Goal: Task Accomplishment & Management: Manage account settings

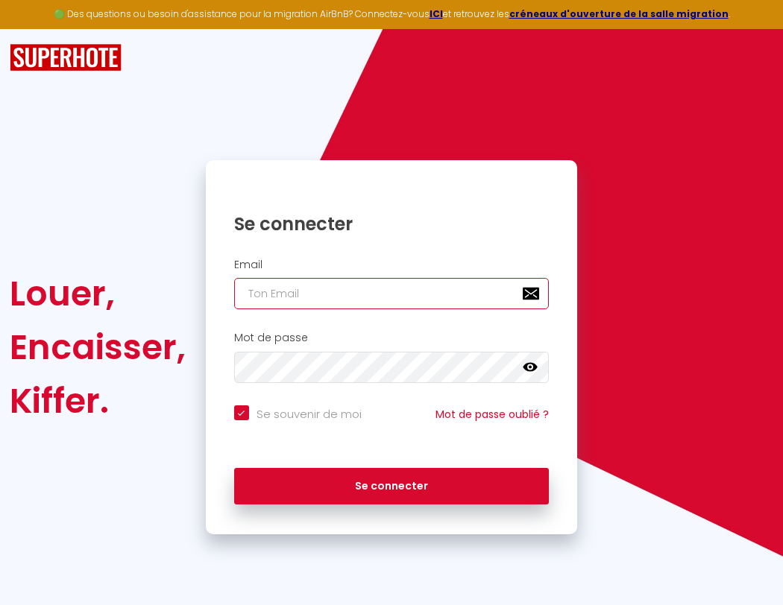
type input "s"
checkbox input "true"
type input "su"
checkbox input "true"
type input "sup"
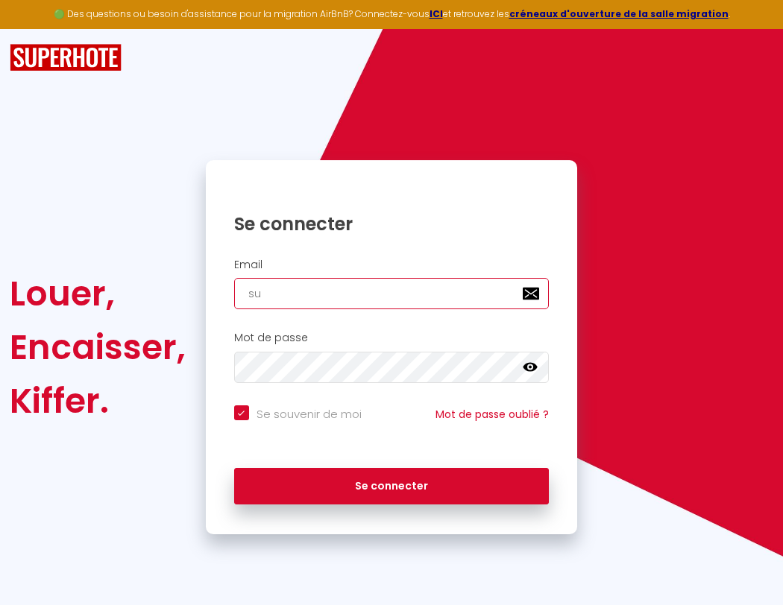
checkbox input "true"
type input "supe"
checkbox input "true"
type input "super"
checkbox input "true"
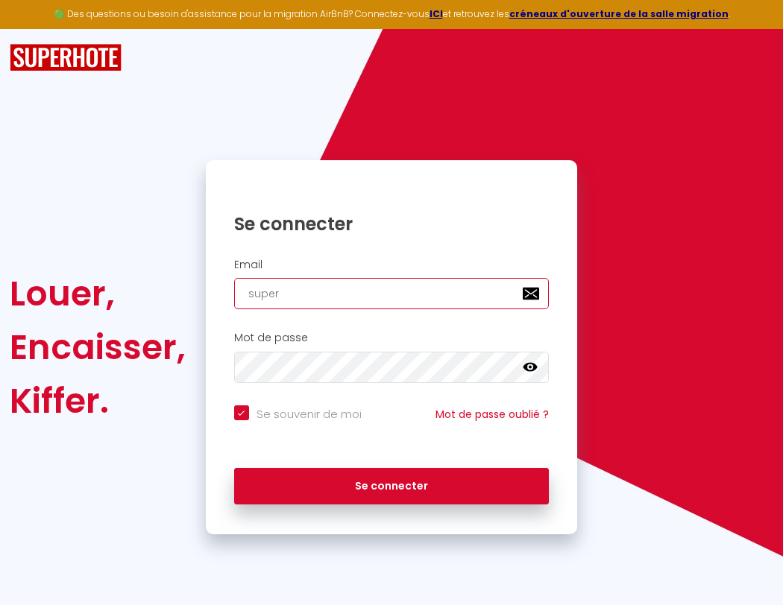
type input "superb"
checkbox input "true"
type input "superbo"
checkbox input "true"
type input "s"
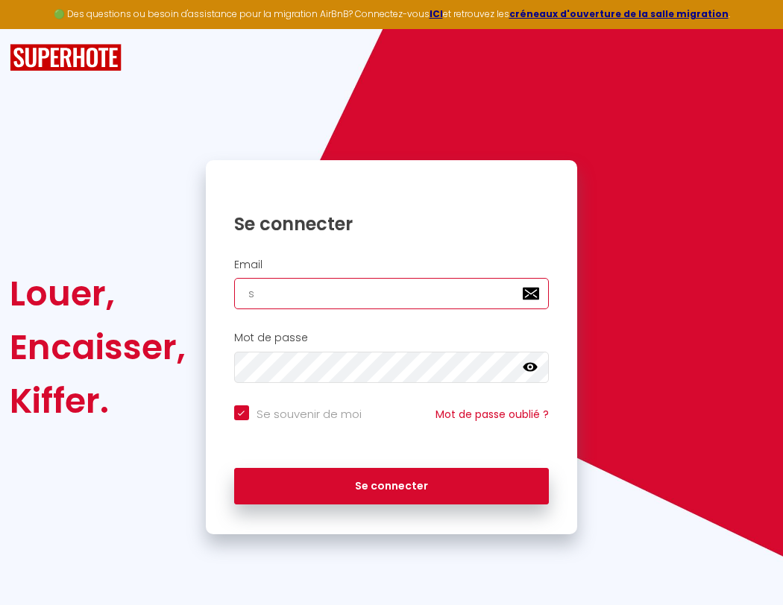
checkbox input "true"
type input "superbor"
checkbox input "true"
type input "su"
checkbox input "true"
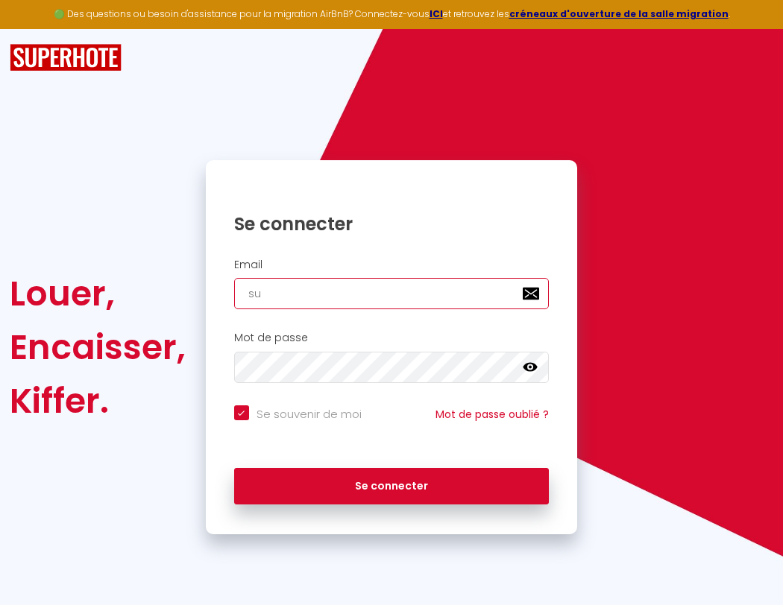
type input "superbord"
checkbox input "true"
type input "sup"
checkbox input "true"
type input "superborde"
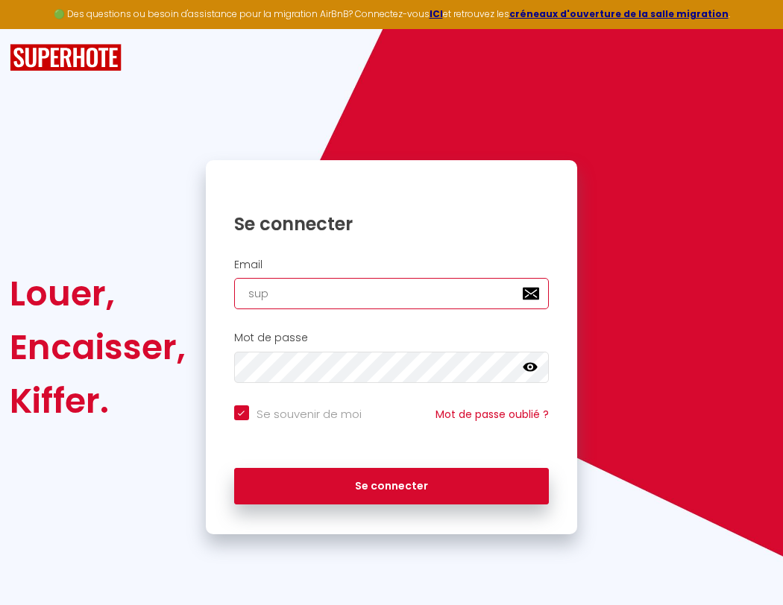
checkbox input "true"
type input "supe"
checkbox input "true"
type input "super"
checkbox input "true"
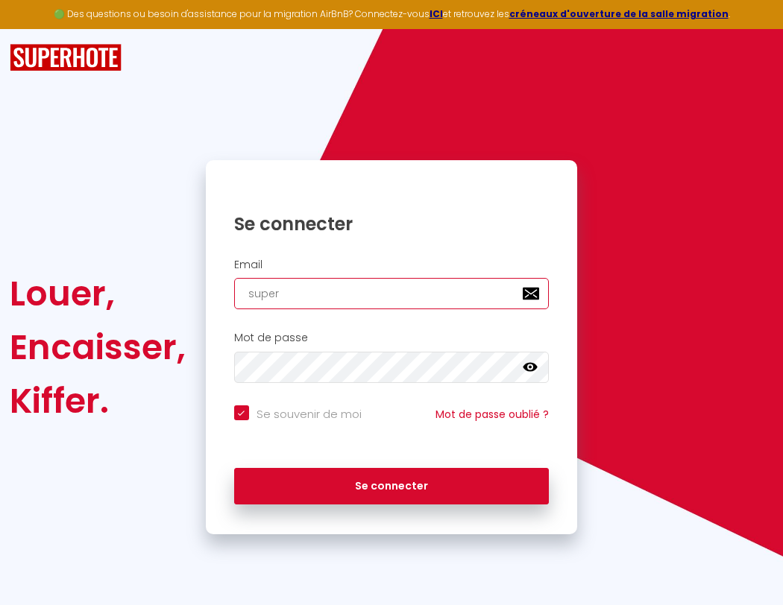
type input "superb"
checkbox input "true"
type input "superbo"
checkbox input "true"
type input "s"
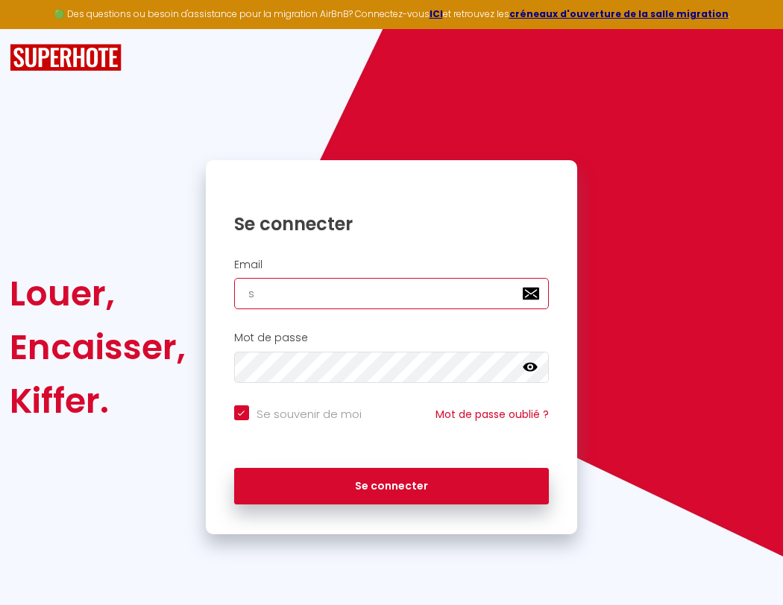
checkbox input "true"
type input "superbor"
checkbox input "true"
type input "sup"
checkbox input "true"
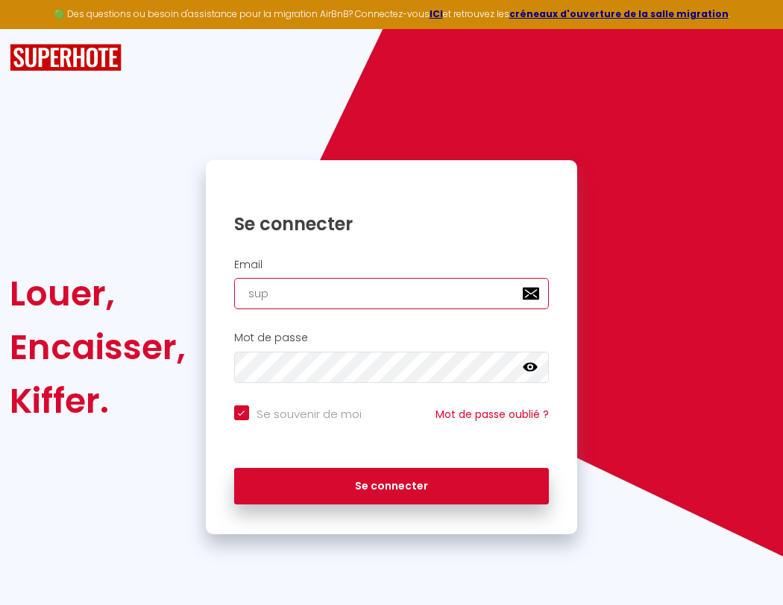
type input "superbord"
checkbox input "true"
type input "superborde"
checkbox input "true"
type input "superbordea"
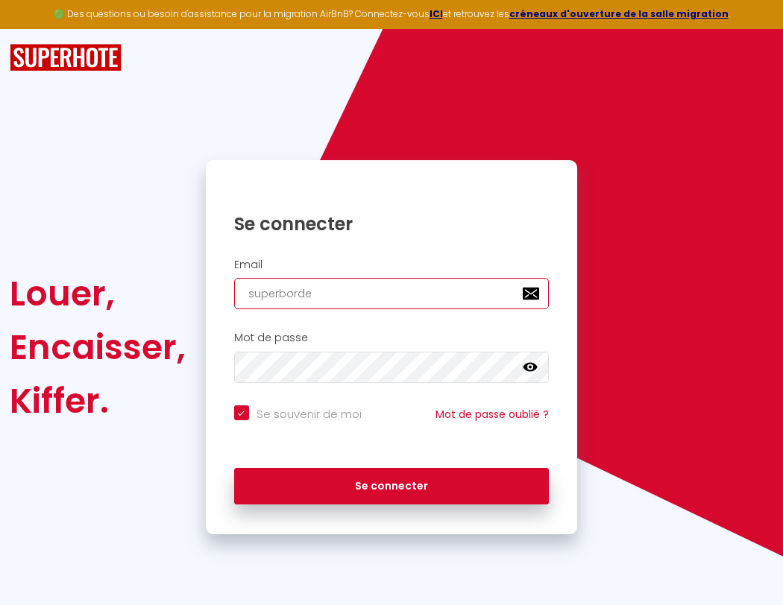
checkbox input "true"
type input "superbordeau"
checkbox input "true"
